Goal: Task Accomplishment & Management: Use online tool/utility

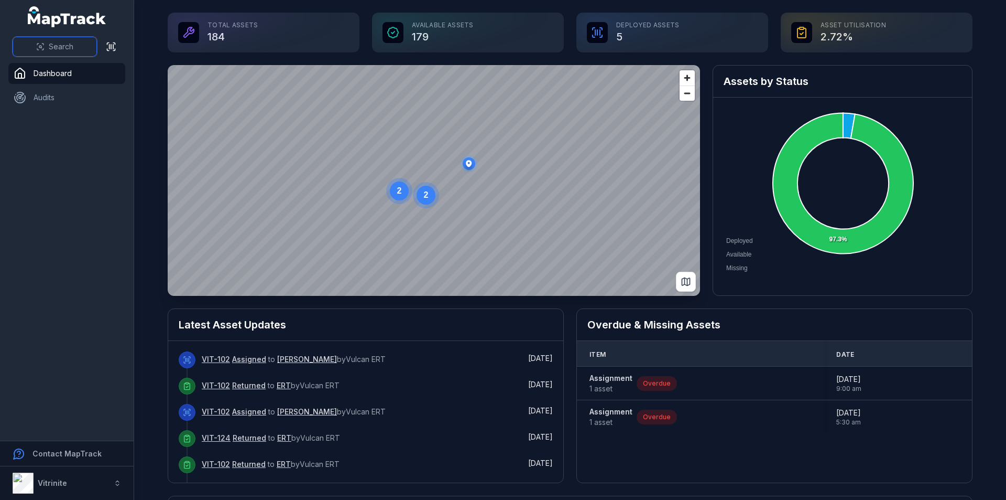
click at [72, 47] on span "Search" at bounding box center [61, 46] width 25 height 10
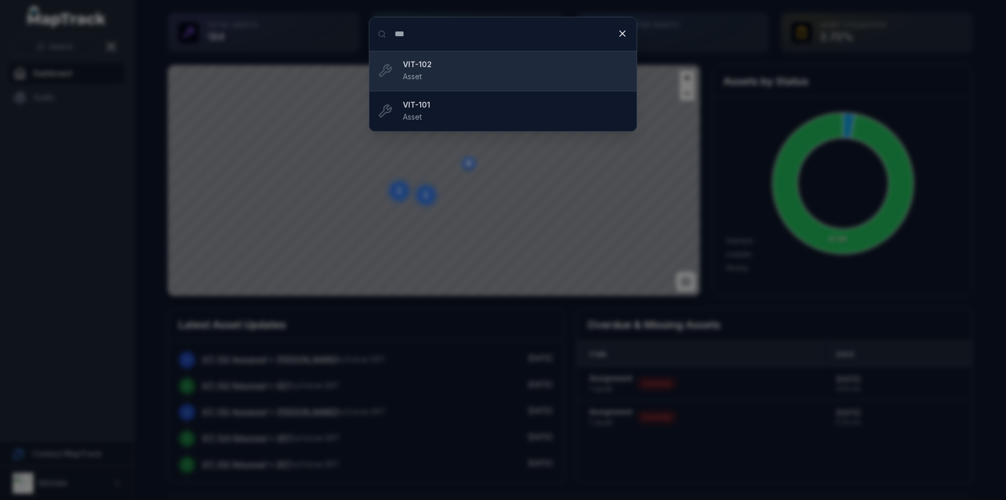
type input "***"
click at [440, 69] on strong "VIT-102" at bounding box center [515, 64] width 225 height 10
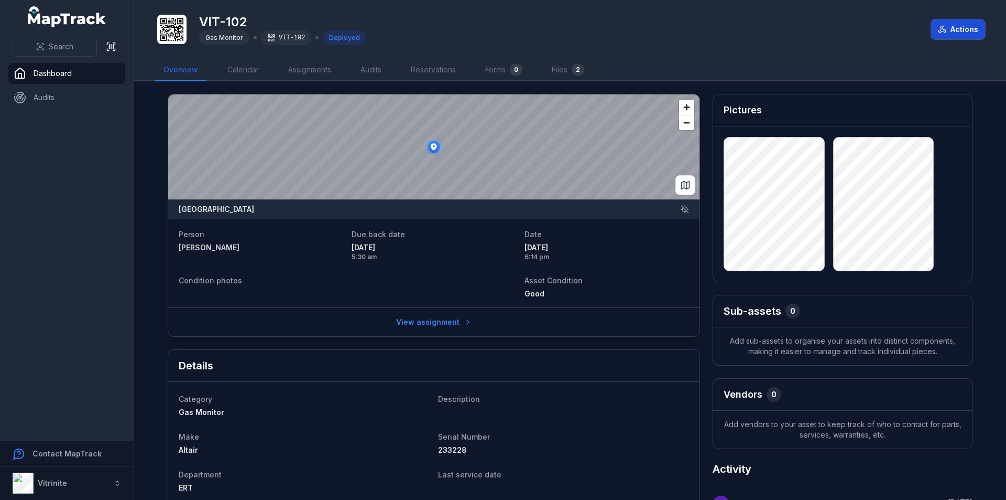
click at [960, 30] on button "Actions" at bounding box center [958, 29] width 54 height 20
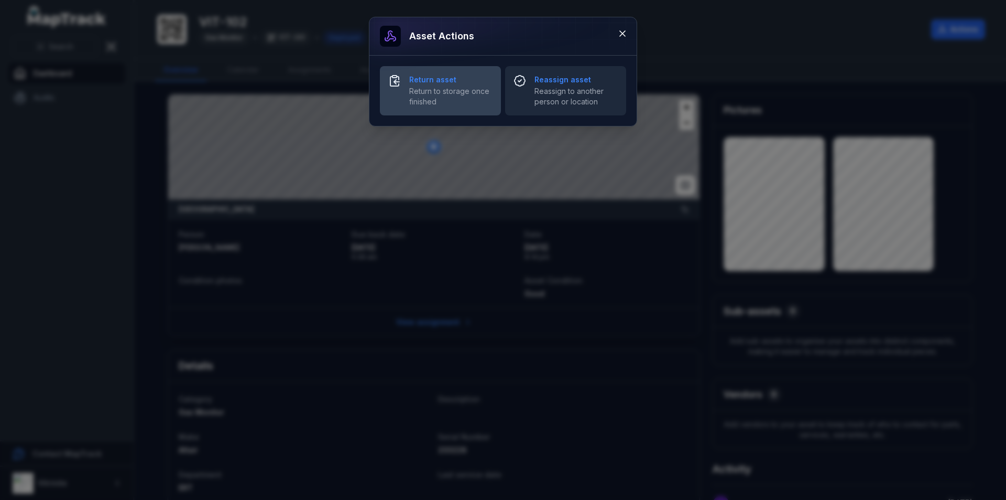
click at [438, 80] on strong "Return asset" at bounding box center [450, 79] width 83 height 10
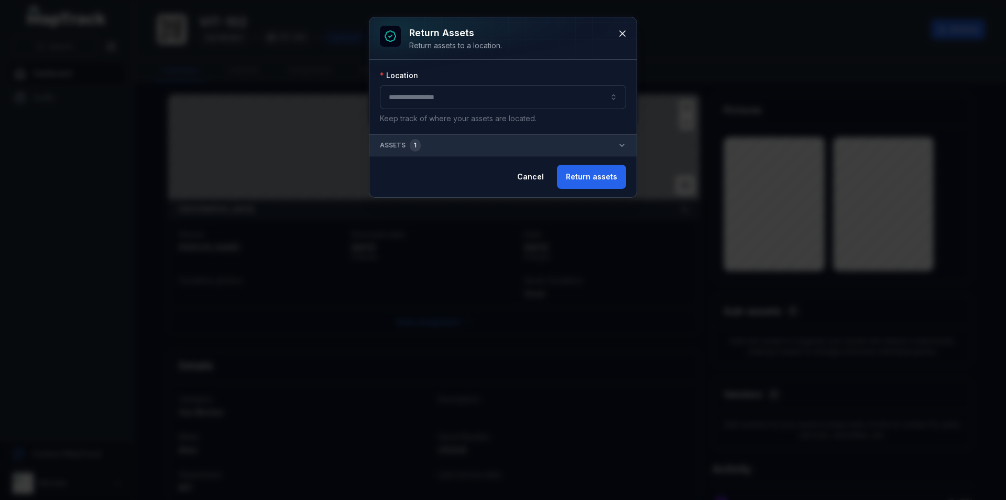
click at [414, 101] on button "button" at bounding box center [503, 97] width 246 height 24
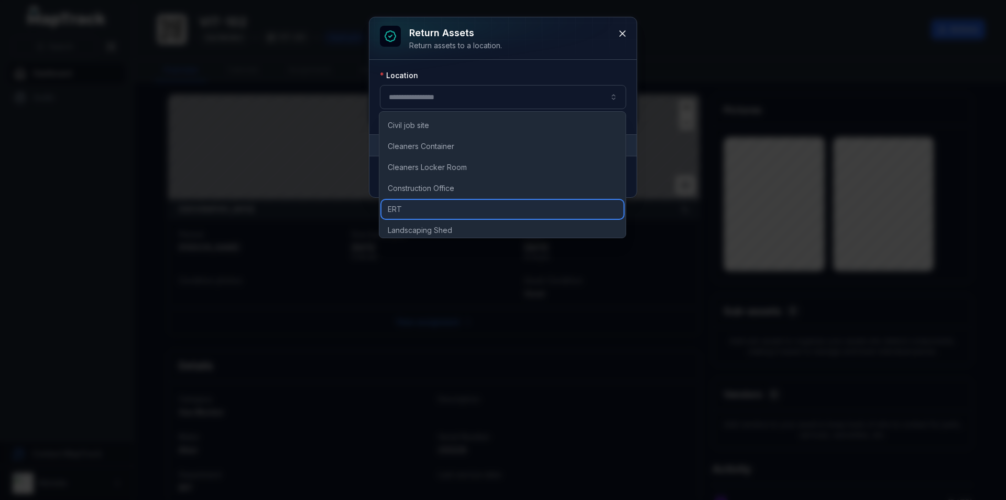
click at [404, 207] on div "ERT" at bounding box center [503, 209] width 242 height 19
type input "***"
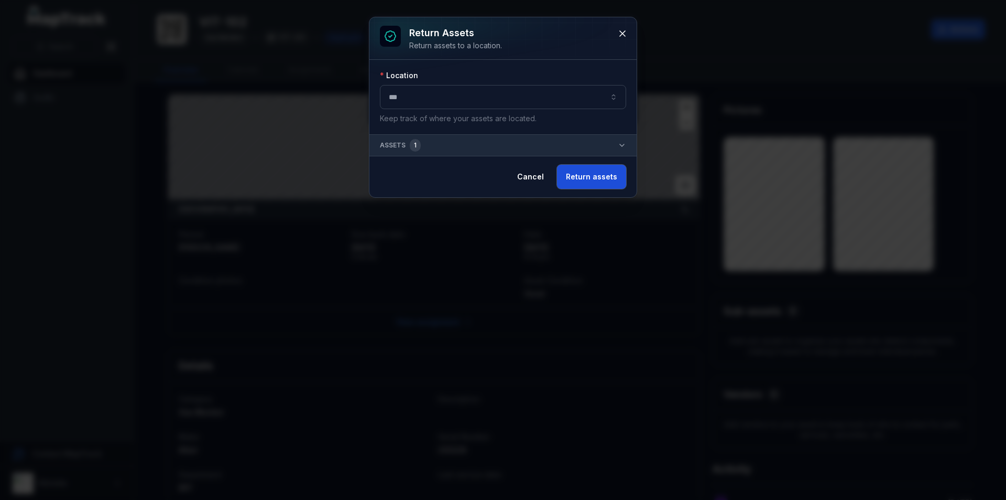
click at [577, 176] on button "Return assets" at bounding box center [591, 177] width 69 height 24
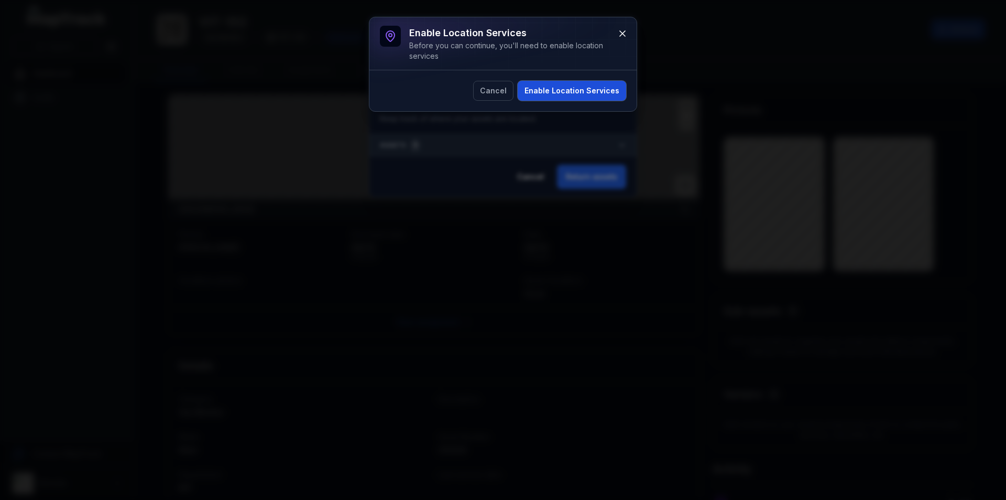
click at [559, 88] on button "Enable Location Services" at bounding box center [572, 91] width 109 height 20
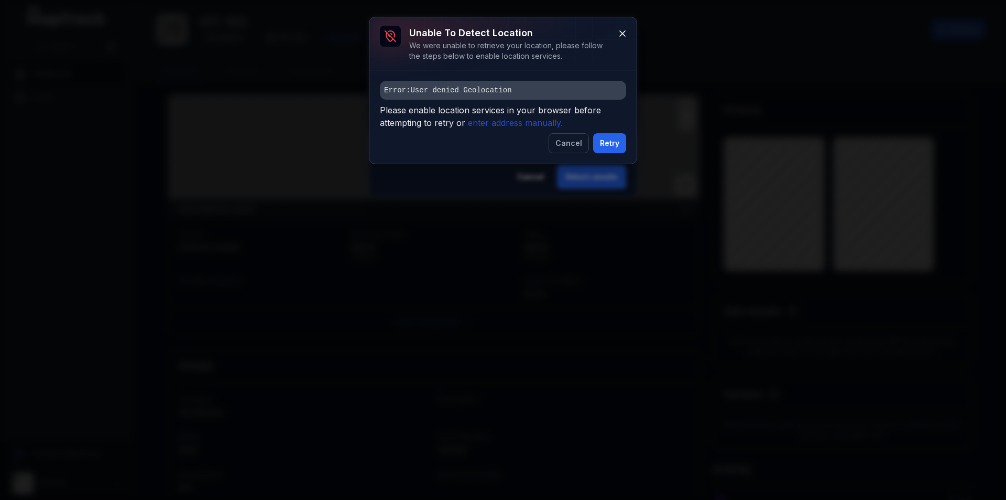
click at [487, 121] on icon "enter address manually." at bounding box center [515, 122] width 95 height 10
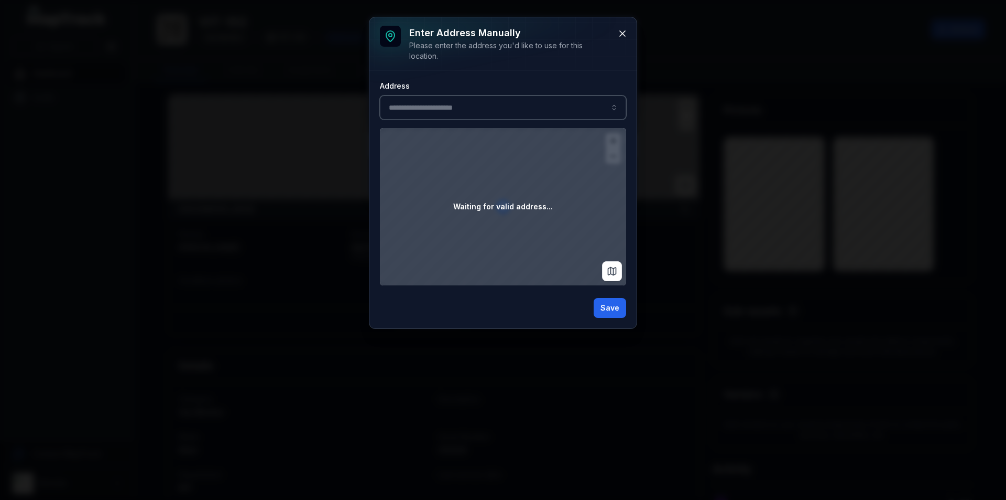
click at [420, 105] on input ":rr:-form-item-label" at bounding box center [503, 107] width 246 height 24
type input "**********"
click at [465, 135] on span "[GEOGRAPHIC_DATA]" at bounding box center [428, 136] width 74 height 10
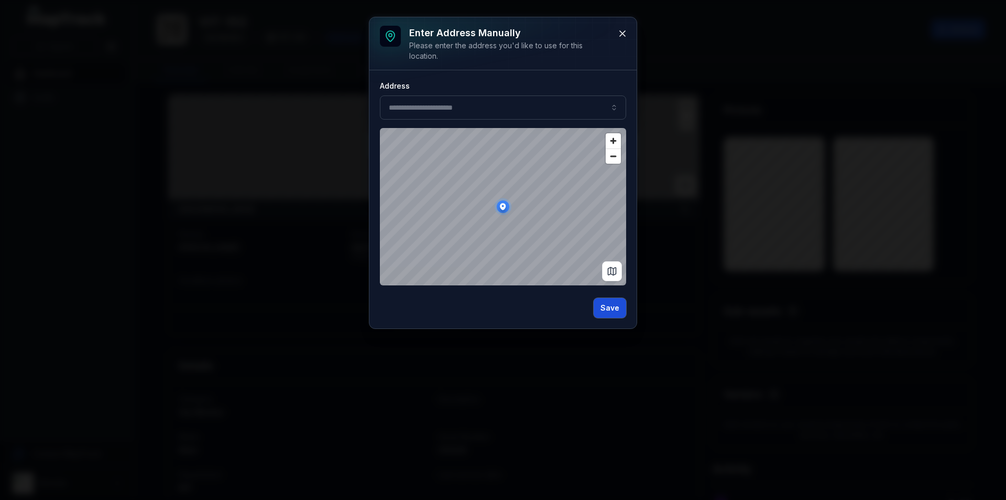
click at [608, 308] on button "Save" at bounding box center [610, 308] width 32 height 20
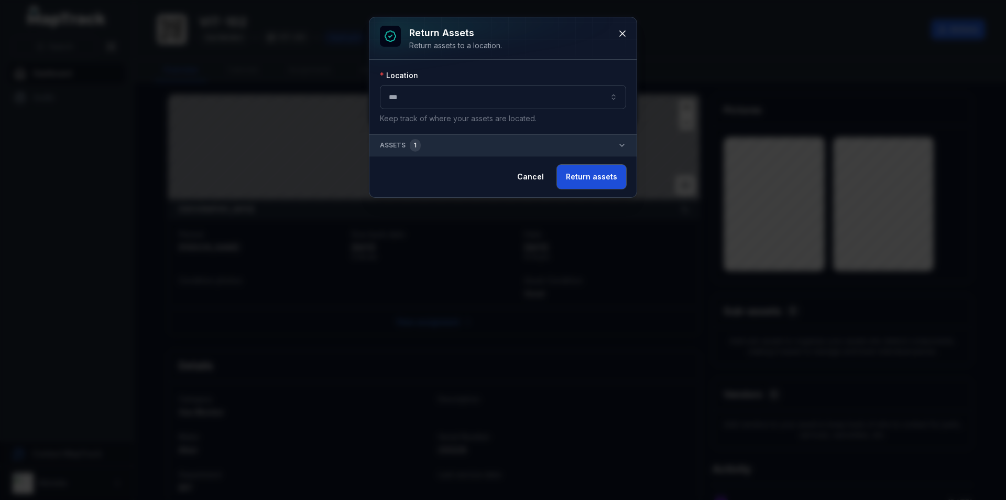
click at [586, 175] on button "Return assets" at bounding box center [591, 177] width 69 height 24
